Goal: Task Accomplishment & Management: Complete application form

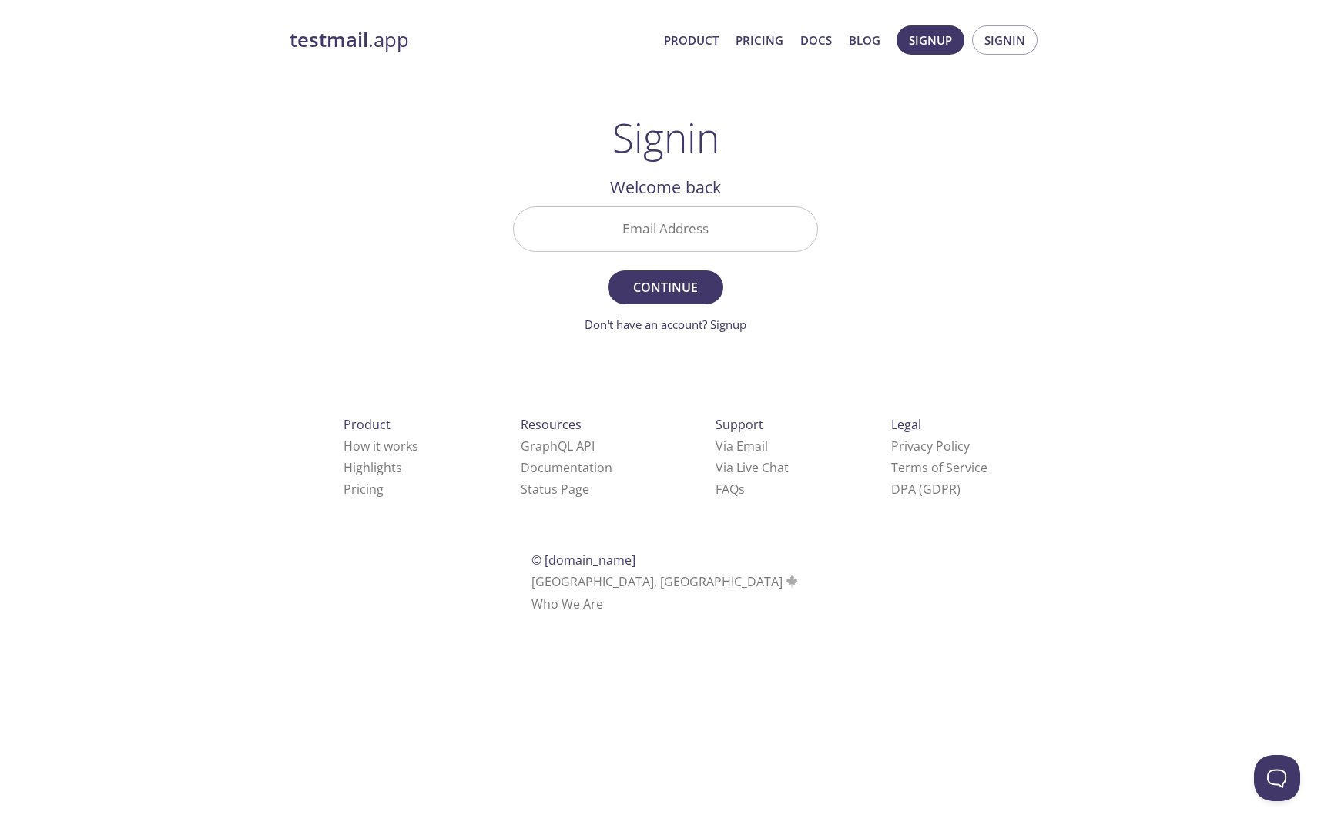
click at [696, 243] on input "Email Address" at bounding box center [666, 229] width 304 height 44
paste input "[EMAIL_ADDRESS][DOMAIN_NAME]"
type input "[EMAIL_ADDRESS][DOMAIN_NAME]"
click at [608, 270] on button "Continue" at bounding box center [666, 287] width 116 height 34
click at [1022, 34] on span "Signin" at bounding box center [1005, 40] width 41 height 20
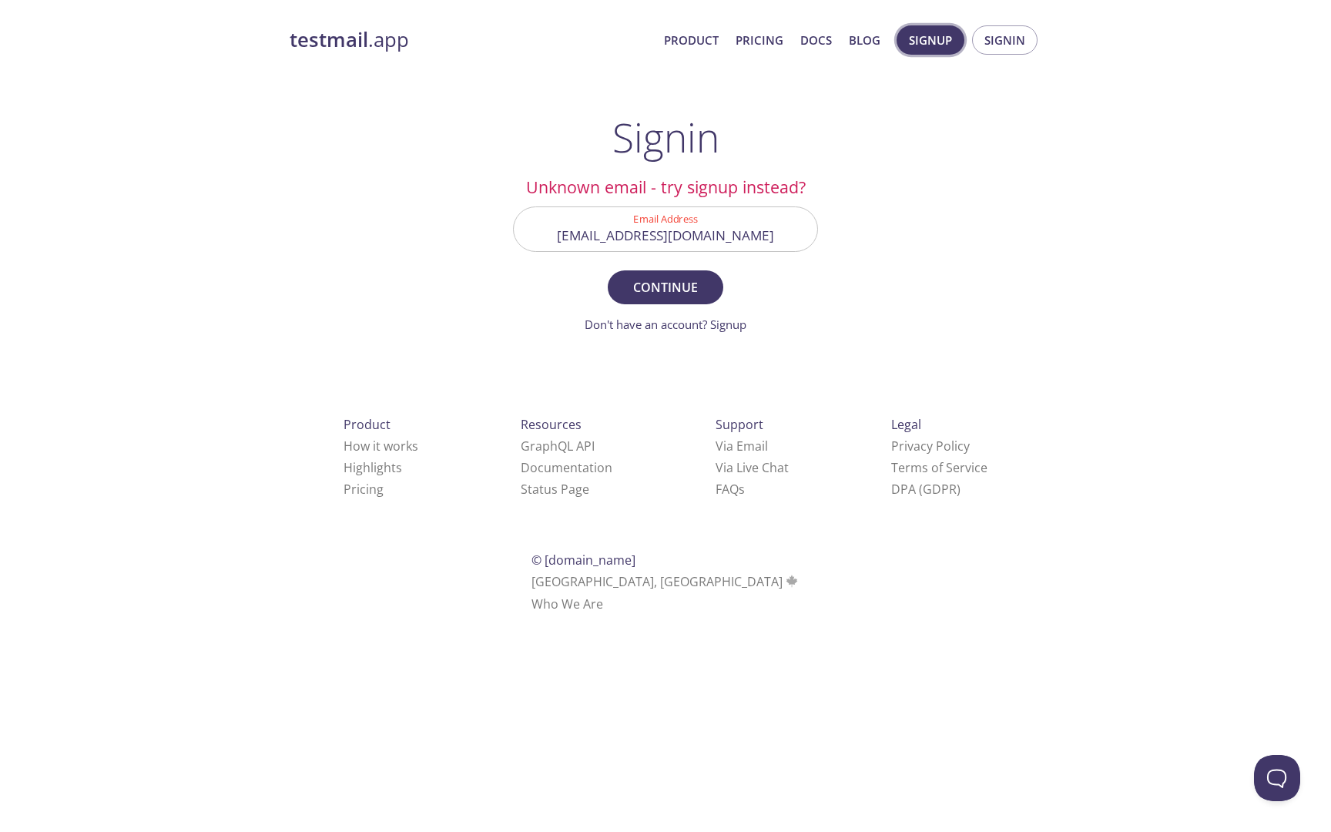
click at [946, 36] on span "Signup" at bounding box center [930, 40] width 43 height 20
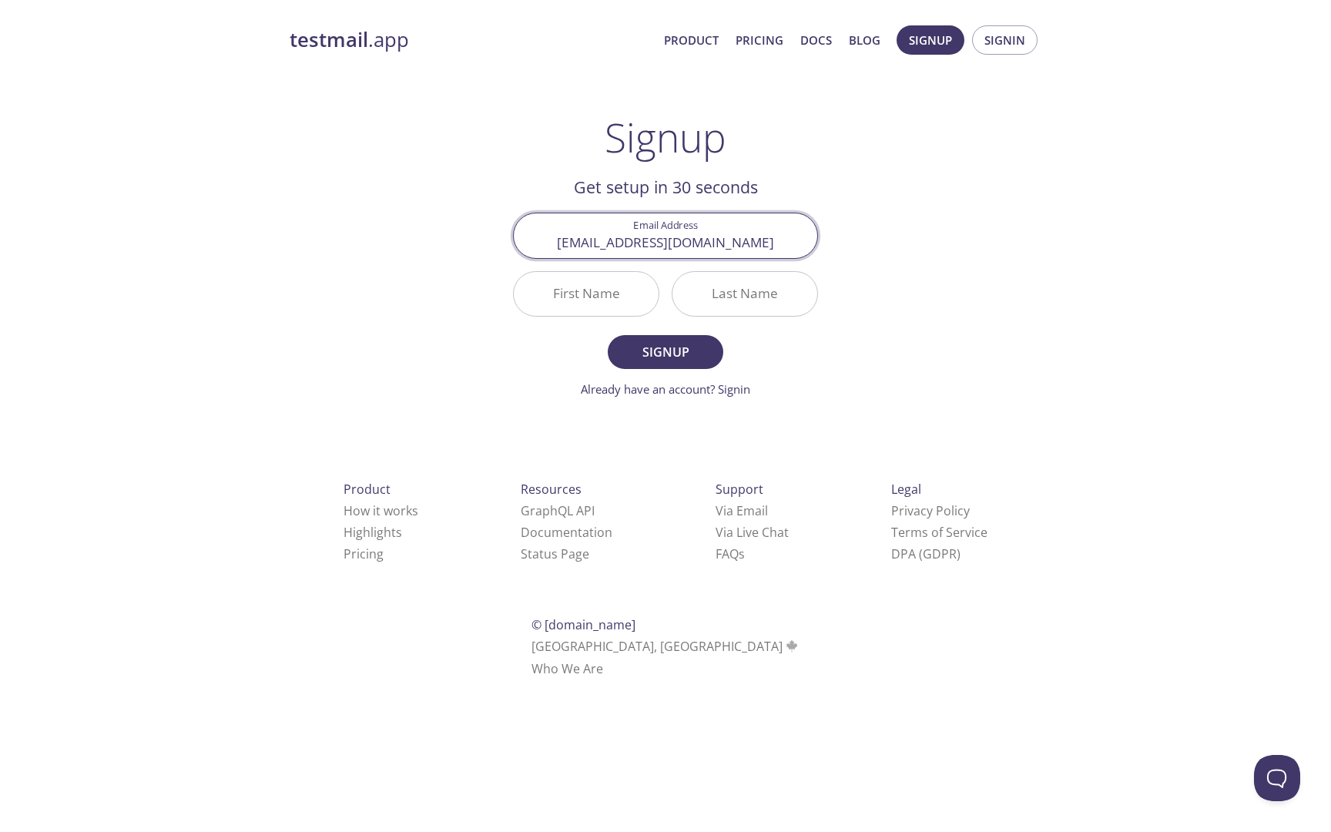
type input "[EMAIL_ADDRESS][DOMAIN_NAME]"
click at [613, 290] on input "First Name" at bounding box center [586, 294] width 145 height 44
type input "1"
type input "Asdfg1"
click at [735, 294] on input "Last Name" at bounding box center [745, 294] width 145 height 44
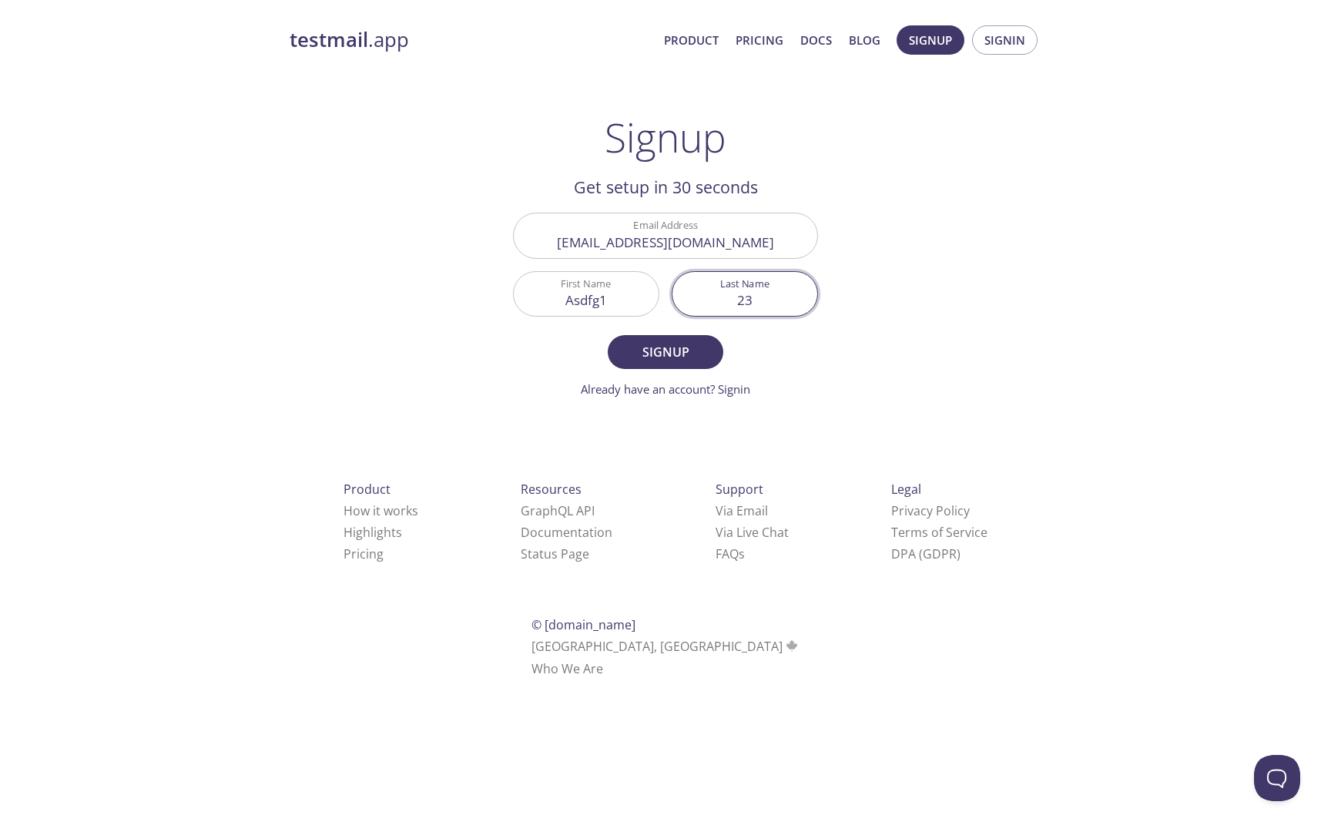
type input "2"
type input "zxcfrewsd"
click at [677, 352] on span "Signup" at bounding box center [666, 352] width 82 height 22
click at [620, 308] on input "Asdfg1" at bounding box center [586, 294] width 145 height 44
type input "Asdfg"
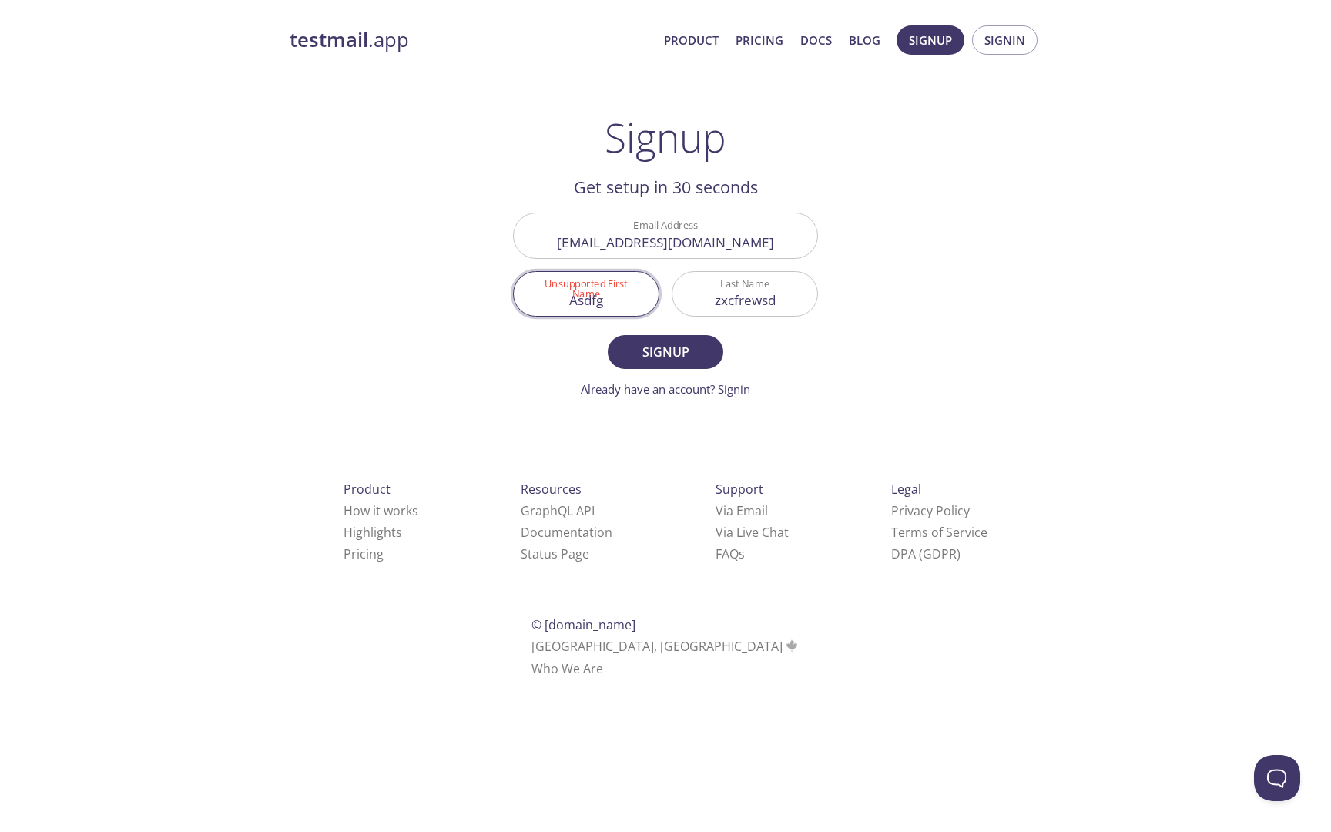
click at [608, 335] on button "Signup" at bounding box center [666, 352] width 116 height 34
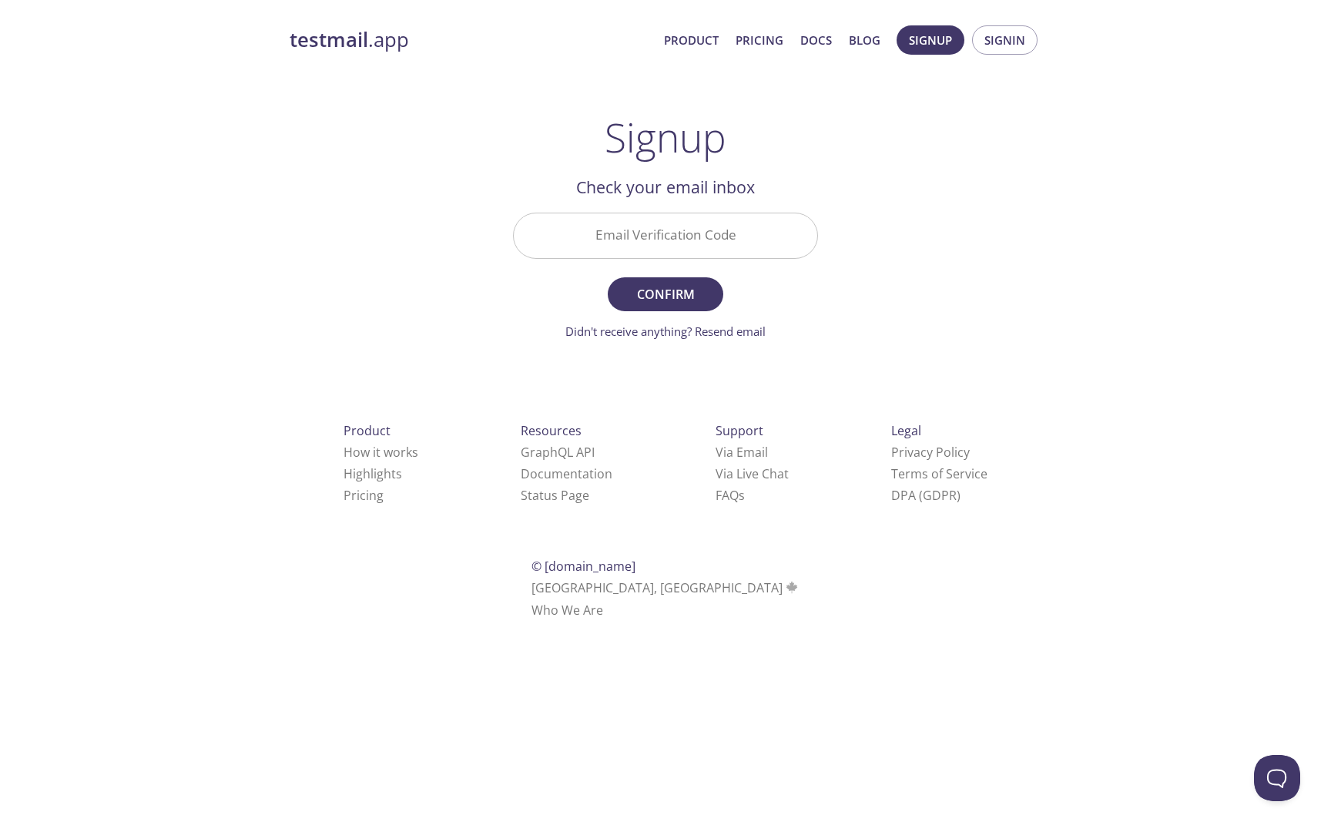
click at [711, 246] on input "Email Verification Code" at bounding box center [666, 235] width 304 height 44
paste input "X8PY69W"
type input "X8PY69W"
click at [608, 277] on button "Confirm" at bounding box center [666, 294] width 116 height 34
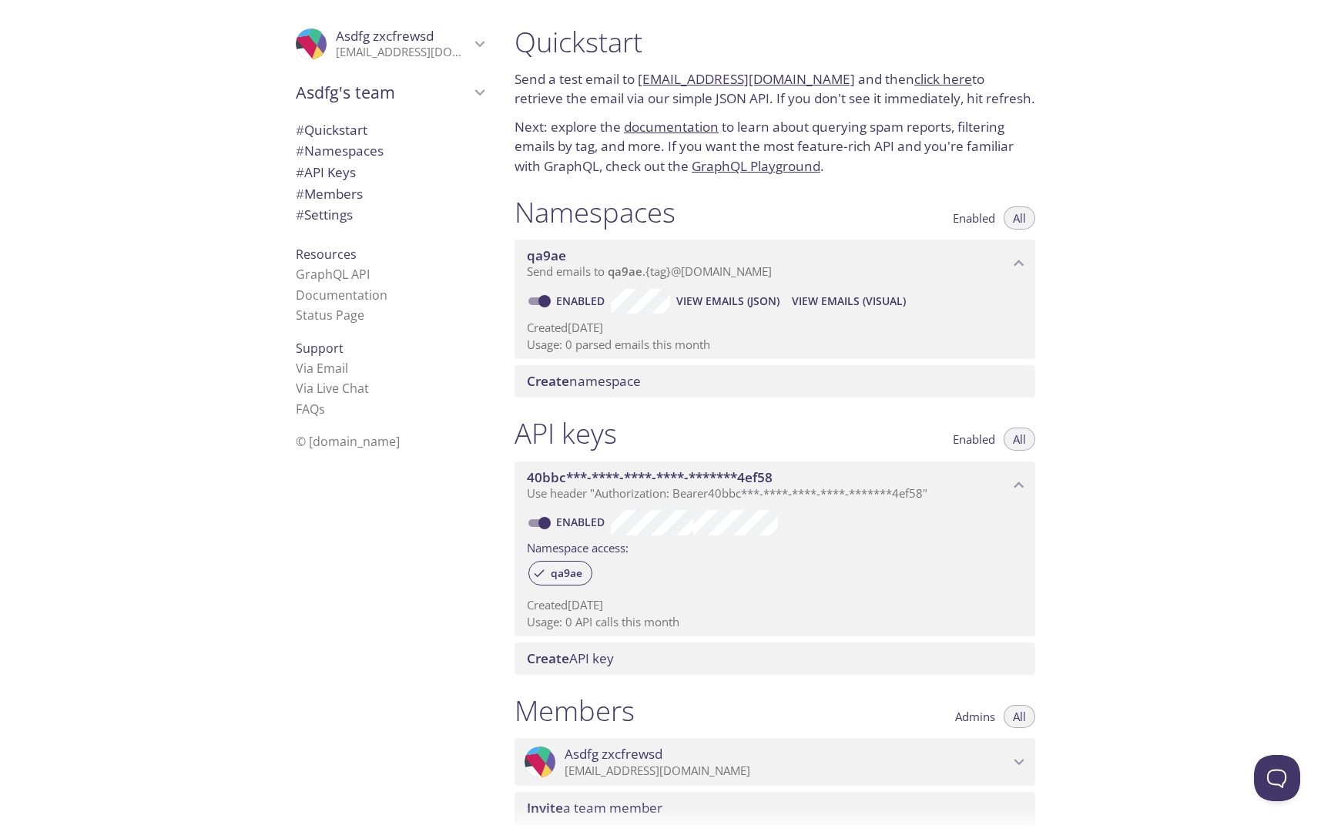
click at [639, 78] on p "Send a test email to [EMAIL_ADDRESS][DOMAIN_NAME] and then click here to retrie…" at bounding box center [775, 88] width 521 height 39
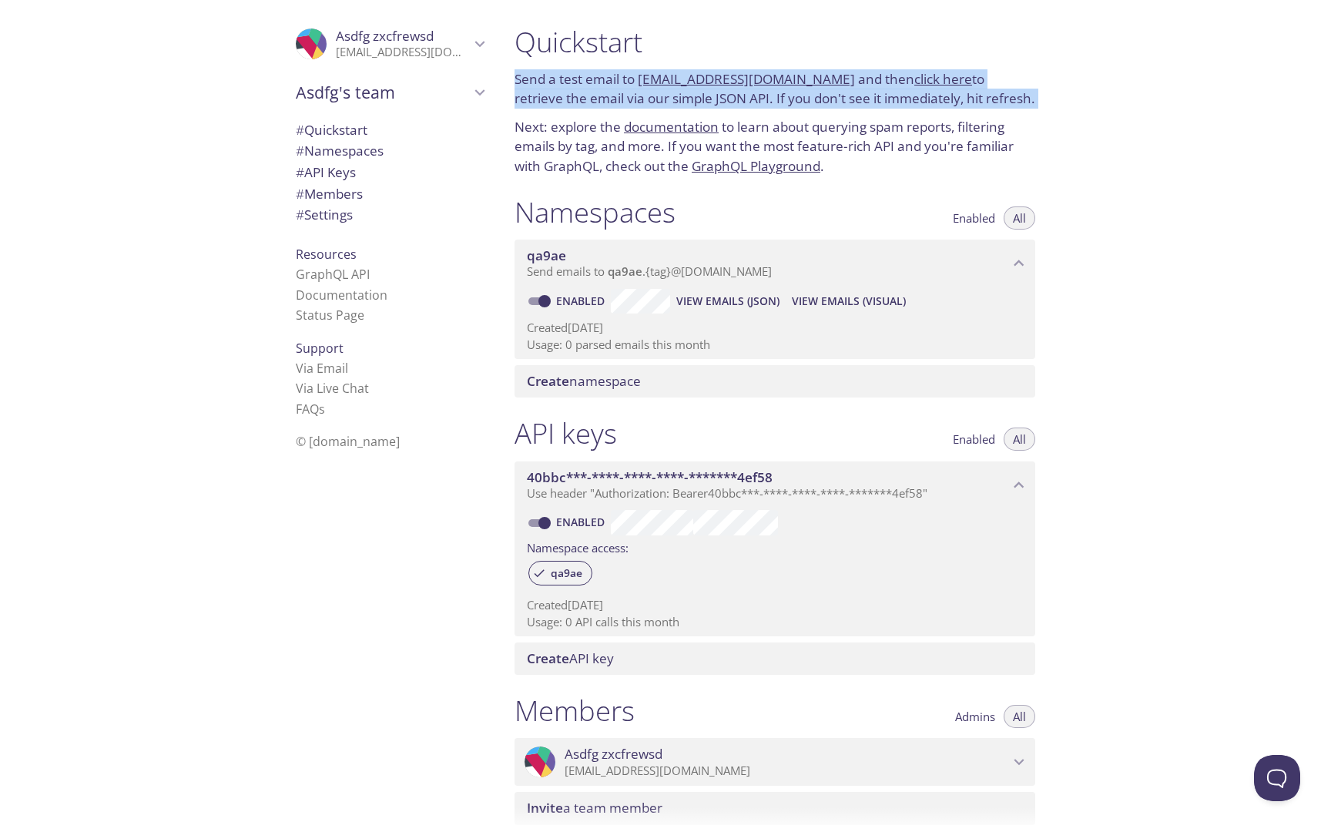
click at [667, 49] on h1 "Quickstart" at bounding box center [775, 42] width 521 height 35
click at [676, 48] on h1 "Quickstart" at bounding box center [775, 42] width 521 height 35
copy p "Send a test email to [EMAIL_ADDRESS][DOMAIN_NAME] and then click here to retrie…"
click at [548, 252] on span "qa9ae" at bounding box center [546, 256] width 39 height 18
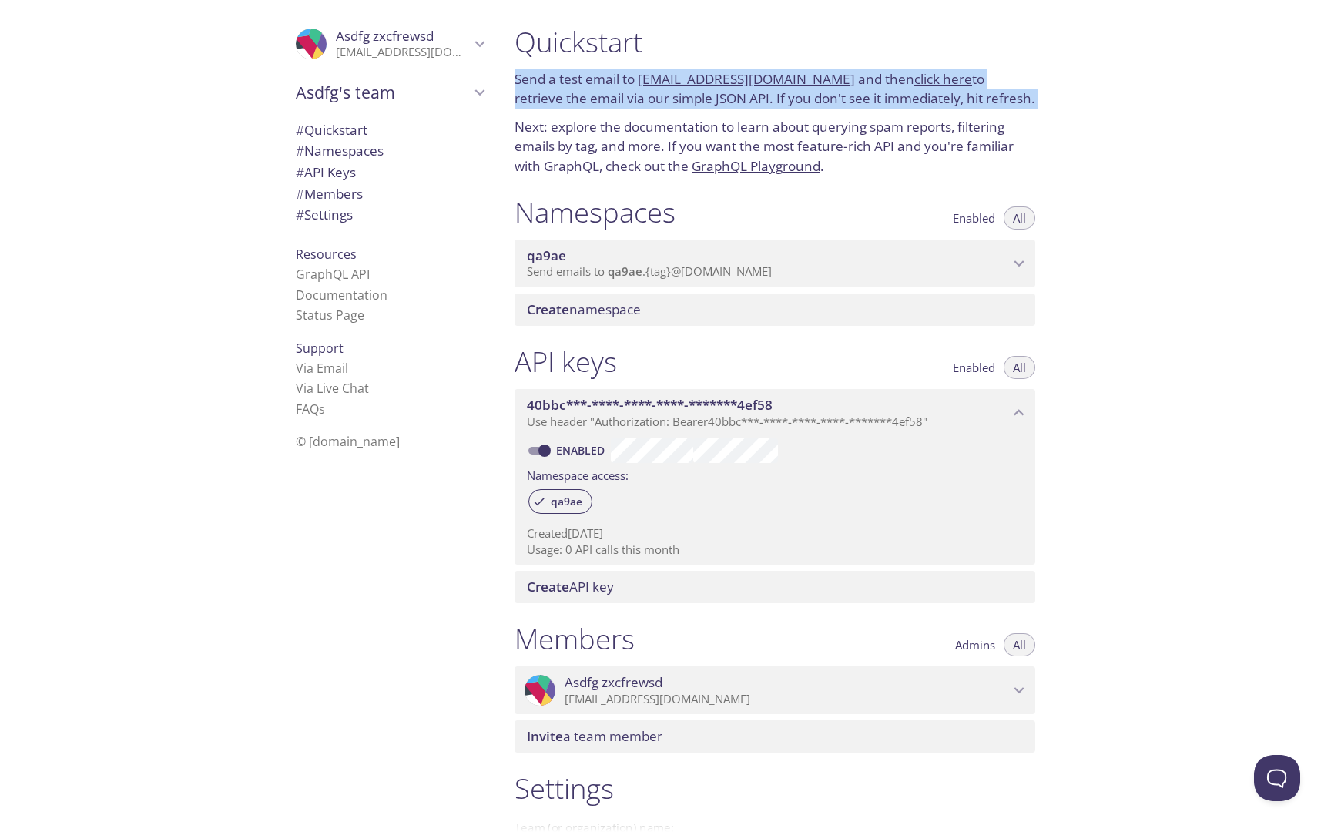
click at [548, 252] on span "qa9ae" at bounding box center [546, 256] width 39 height 18
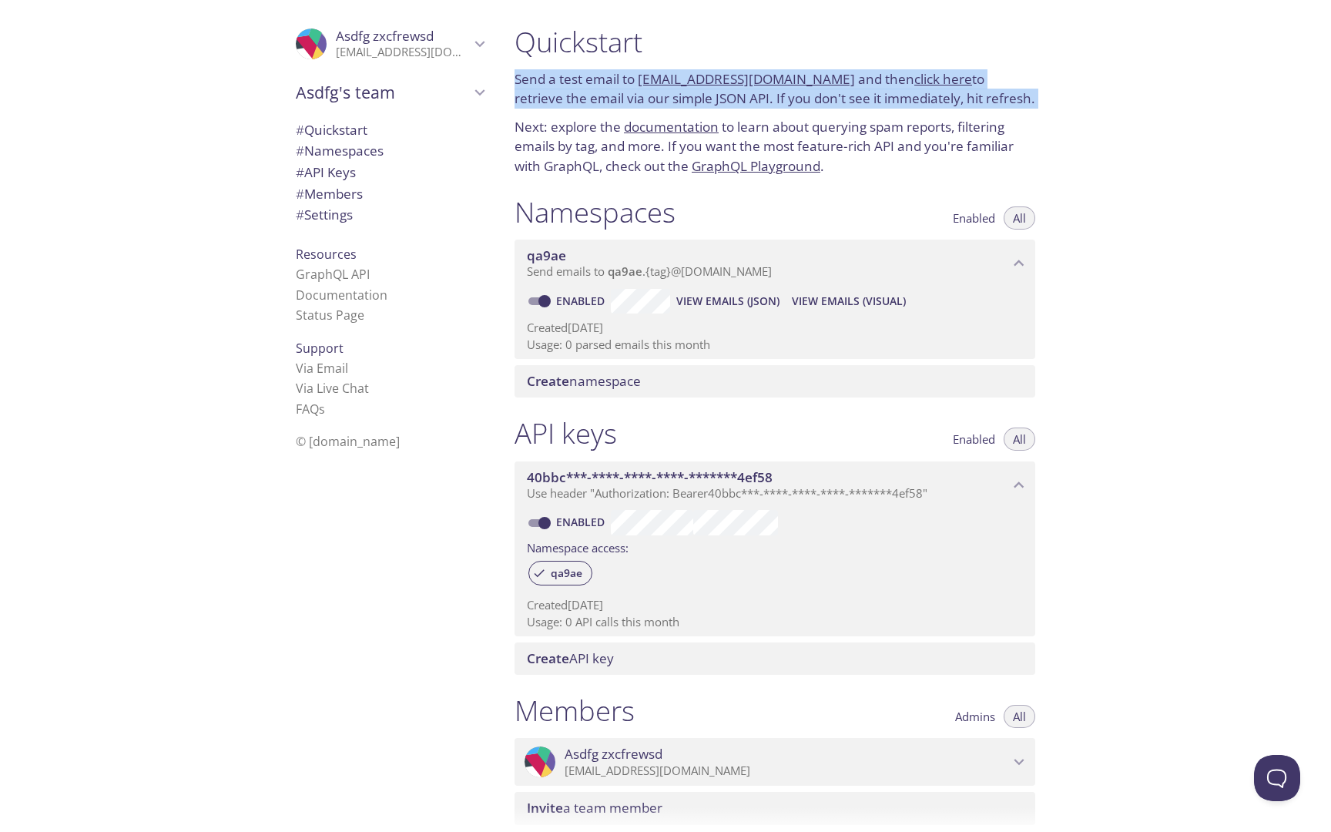
click at [638, 79] on p "Send a test email to [EMAIL_ADDRESS][DOMAIN_NAME] and then click here to retrie…" at bounding box center [775, 88] width 521 height 39
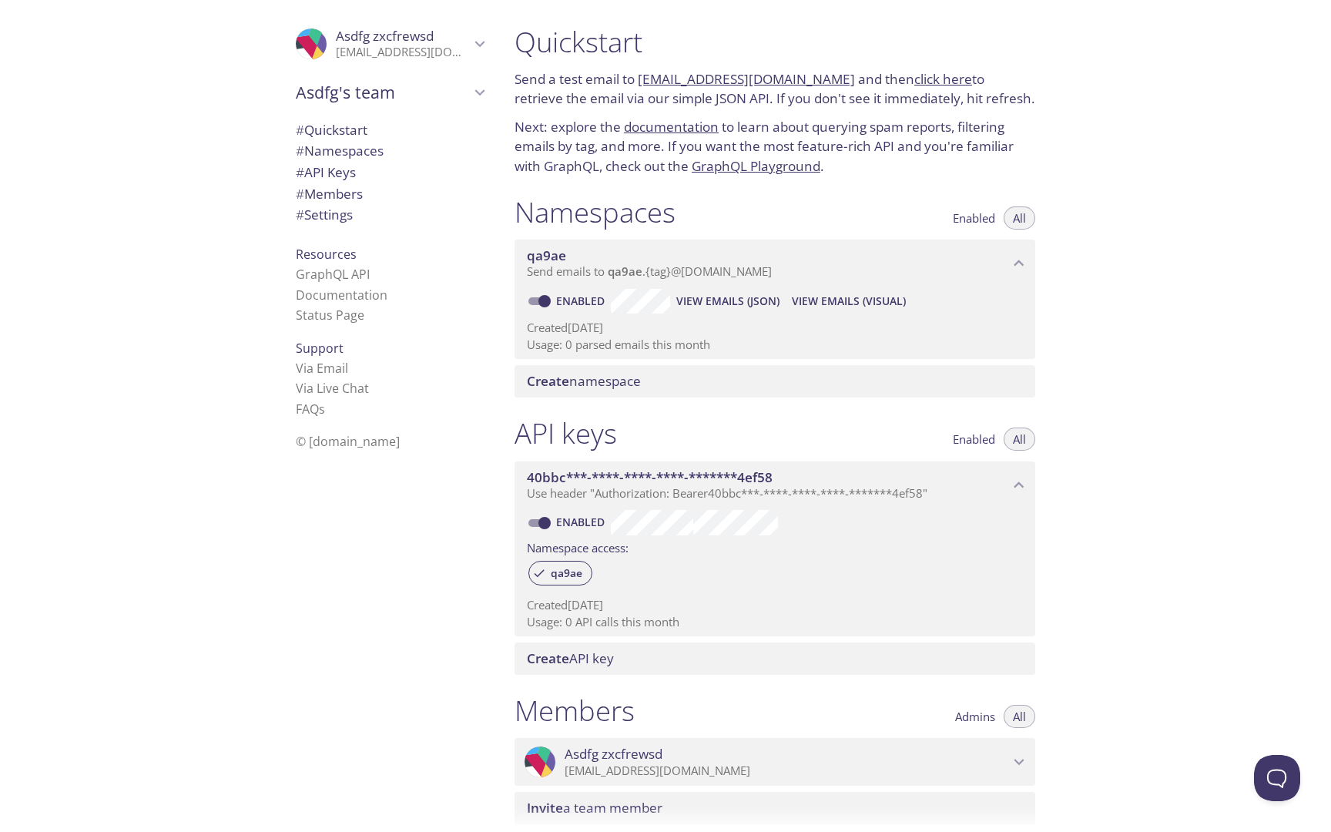
click at [638, 79] on p "Send a test email to [EMAIL_ADDRESS][DOMAIN_NAME] and then click here to retrie…" at bounding box center [775, 88] width 521 height 39
copy link "qa9ae"
